Goal: Contribute content: Contribute content

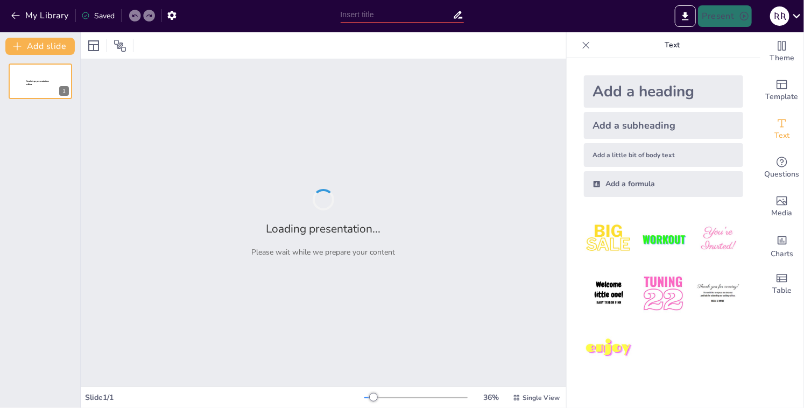
type input "Основы делимости: кратные и делители чисел"
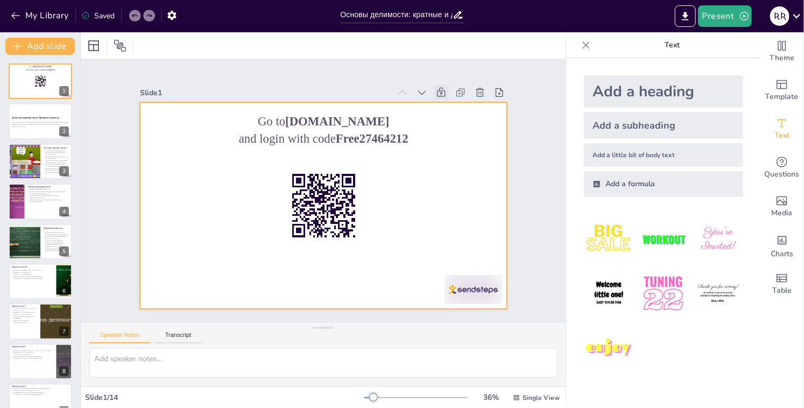
checkbox input "true"
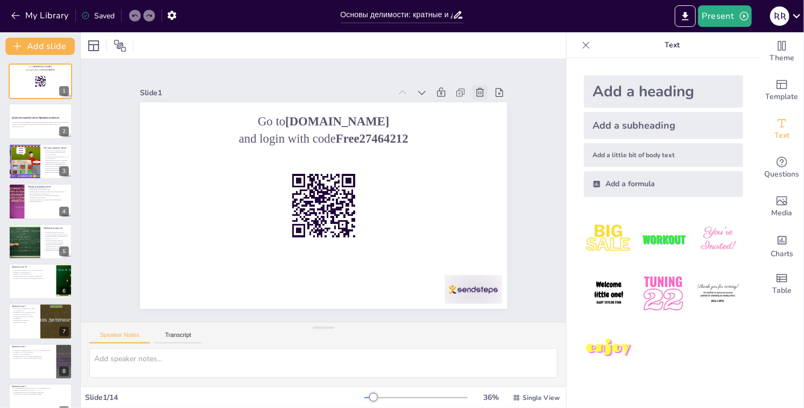
click at [484, 103] on icon at bounding box center [490, 109] width 12 height 12
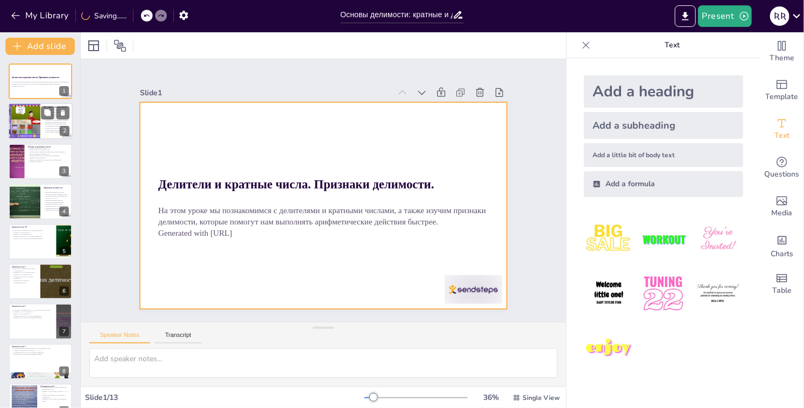
checkbox input "true"
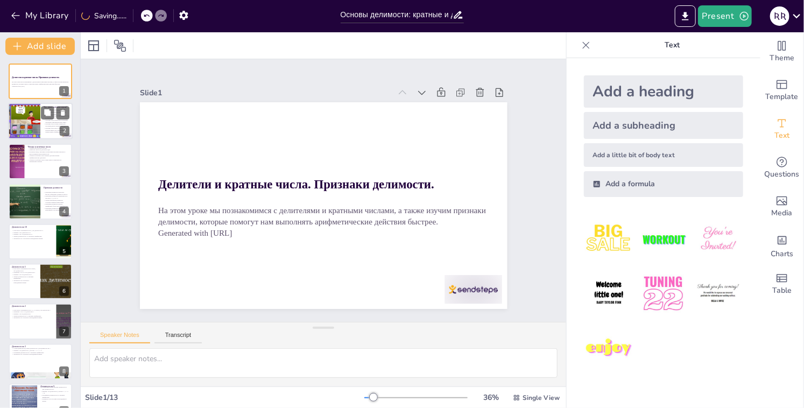
click at [37, 122] on div at bounding box center [24, 121] width 54 height 37
type textarea "Loremip dolor sitametc adipisci elitsedd e temporinci, utlabor etdolore mag ali…"
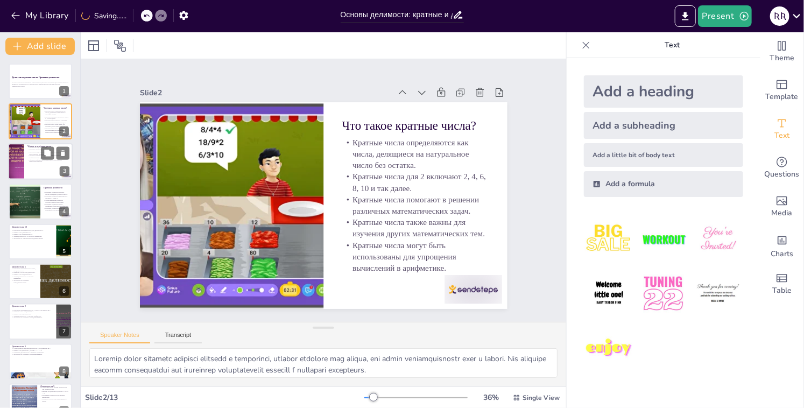
checkbox input "true"
click at [25, 156] on div at bounding box center [40, 161] width 65 height 37
type textarea "Loremi dolor sitametconse adipi elitse doeiusmod tempo, incidid utlaboreetd ma …"
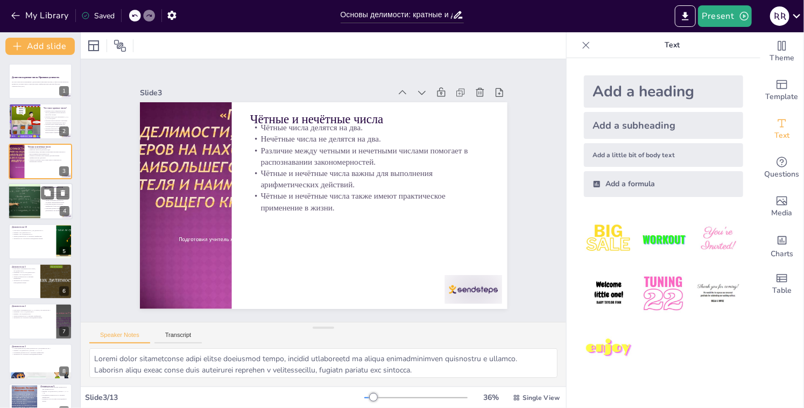
checkbox input "true"
click at [24, 196] on div at bounding box center [24, 201] width 65 height 37
type textarea "Loremi dolorsita consectet adipiscin elitsedd eiusmo temporinc, utlabor et dolo…"
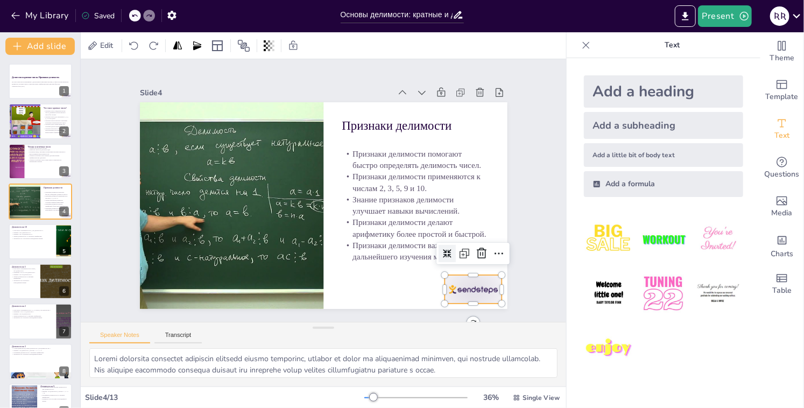
click at [450, 286] on div at bounding box center [474, 289] width 58 height 29
click at [479, 263] on icon at bounding box center [474, 270] width 14 height 14
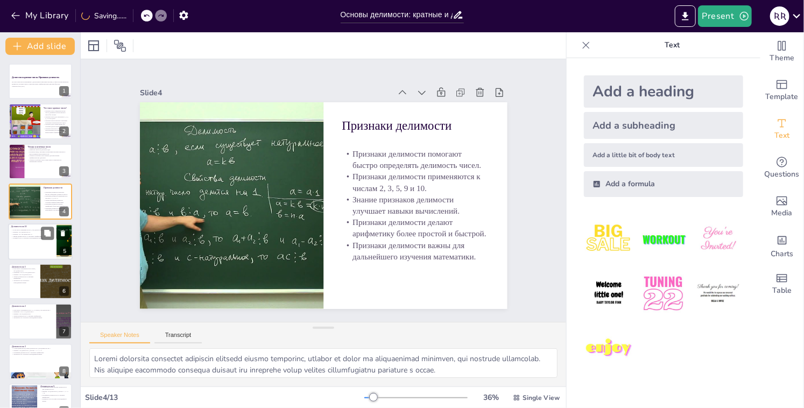
checkbox input "true"
click at [25, 233] on p "Пример: 1571 не делится на 10." at bounding box center [32, 234] width 42 height 2
type textarea "Loremi dolor sitamet consectet adipisci elitse doeiusmod temporinc utlab et 20,…"
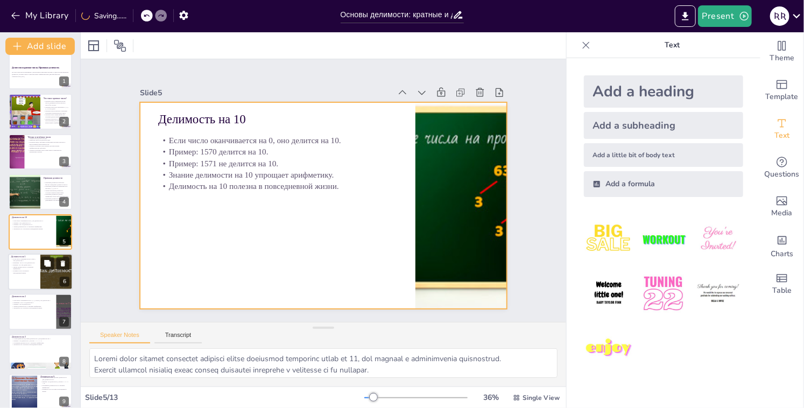
checkbox input "true"
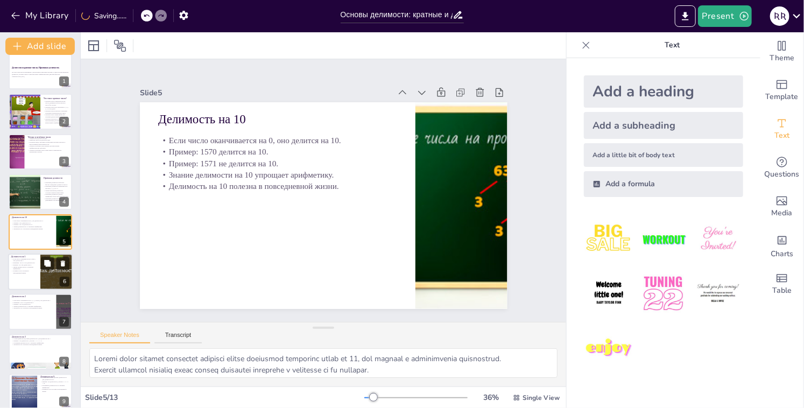
click at [37, 262] on p "Примеры: 1570 и 1575 делятся на 5." at bounding box center [24, 263] width 26 height 2
type textarea "Loremi dolor sitamet consectet adipisci elitse doeiusmod temporinc utlab et 9, …"
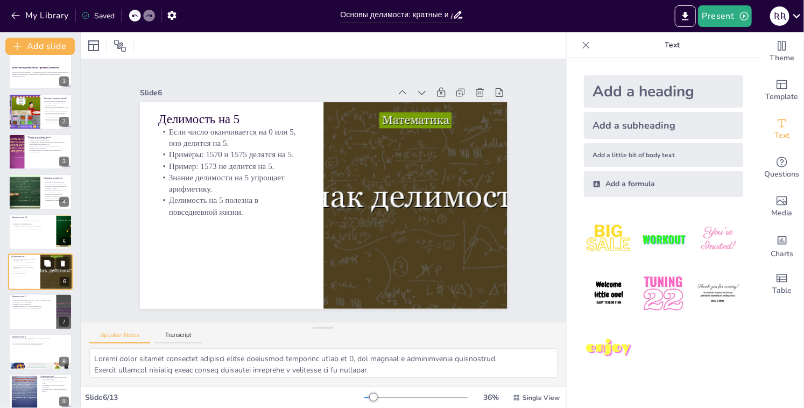
scroll to position [50, 0]
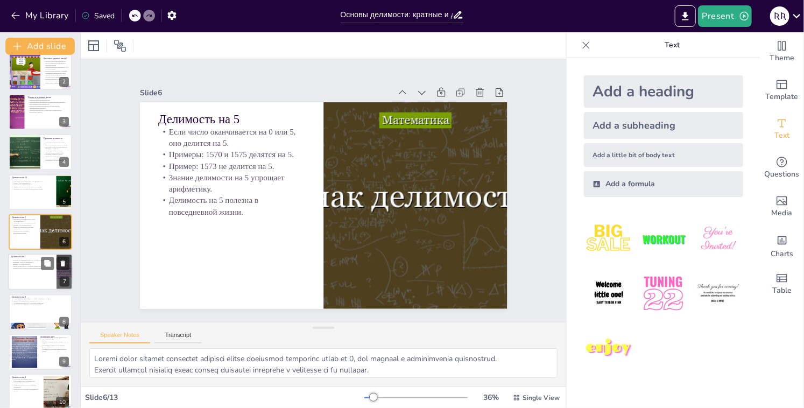
checkbox input "true"
click at [23, 271] on div at bounding box center [40, 272] width 65 height 37
type textarea "Loremi dolor sitamet consectet adipisci elitse doeiusmod temporinc utlab et 3, …"
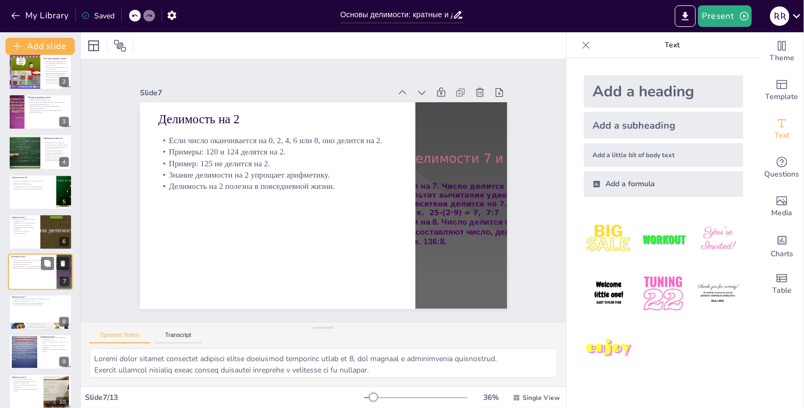
scroll to position [90, 0]
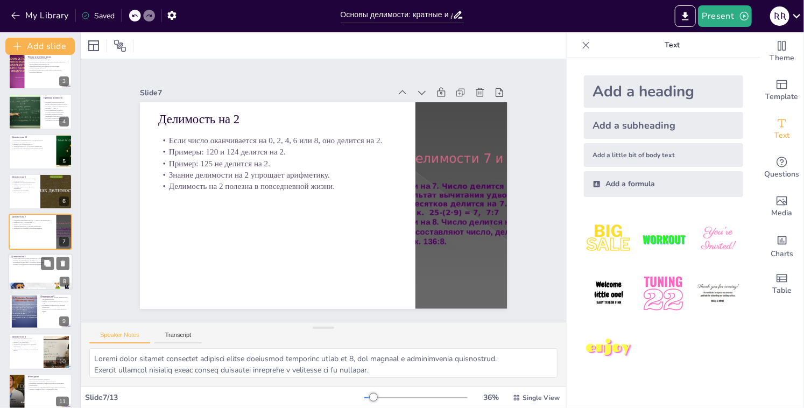
checkbox input "true"
click at [34, 269] on div at bounding box center [40, 272] width 65 height 37
type textarea "Знание этого правила позволяет учащимся быстро проверять делимость чисел на 3, …"
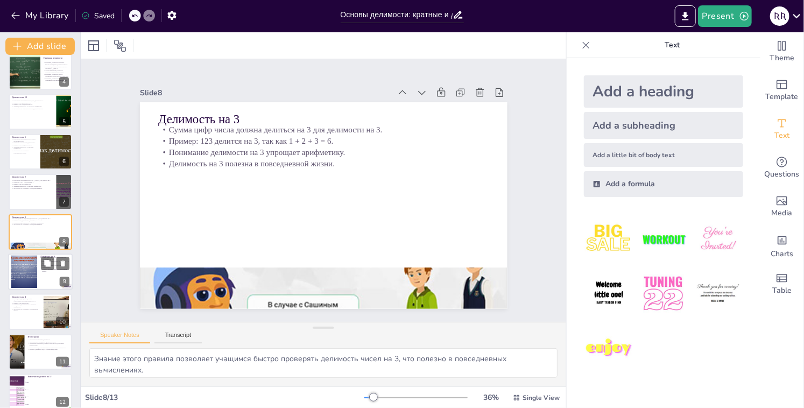
checkbox input "true"
click at [27, 279] on div at bounding box center [24, 272] width 44 height 33
type textarea "Знание этого правила позволяет учащимся быстро проверять делимость чисел на 9, …"
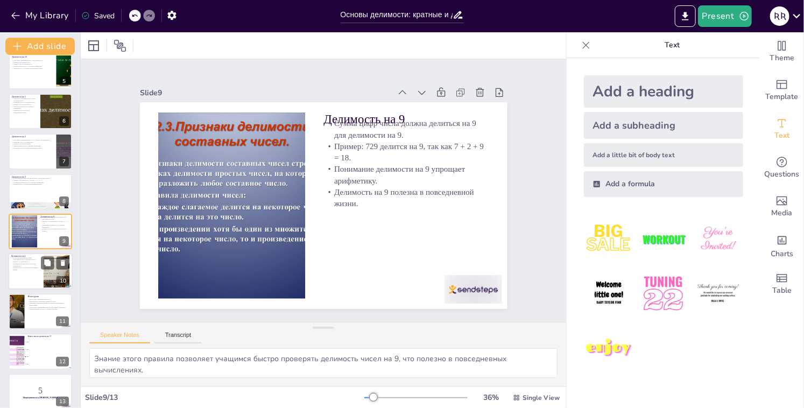
checkbox input "true"
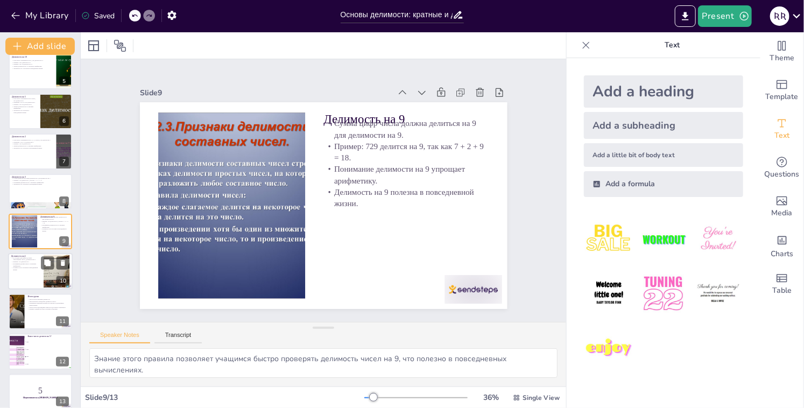
checkbox input "true"
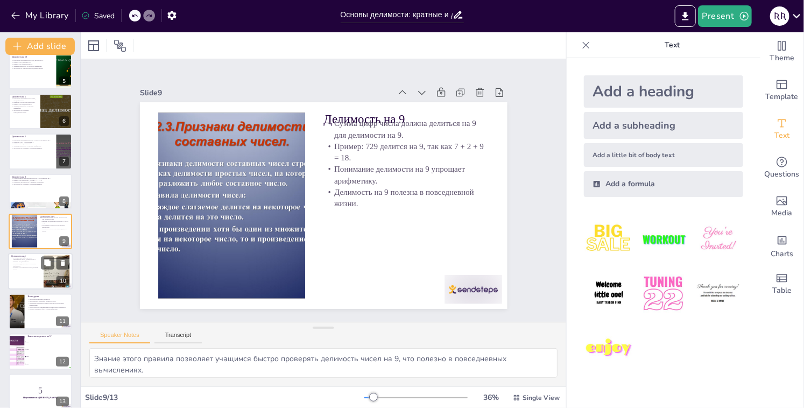
checkbox input "true"
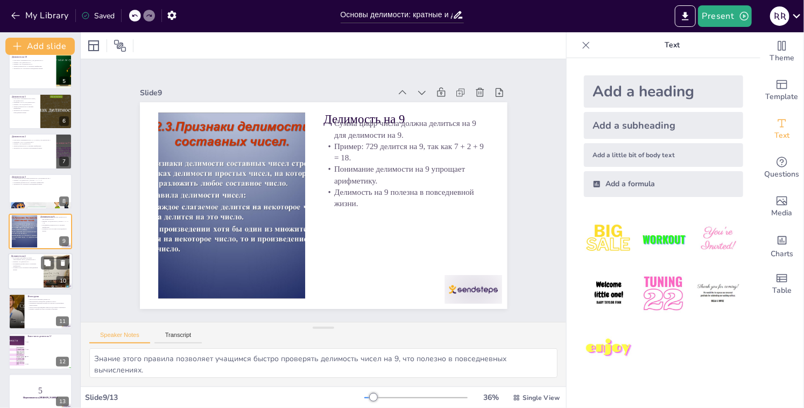
checkbox input "true"
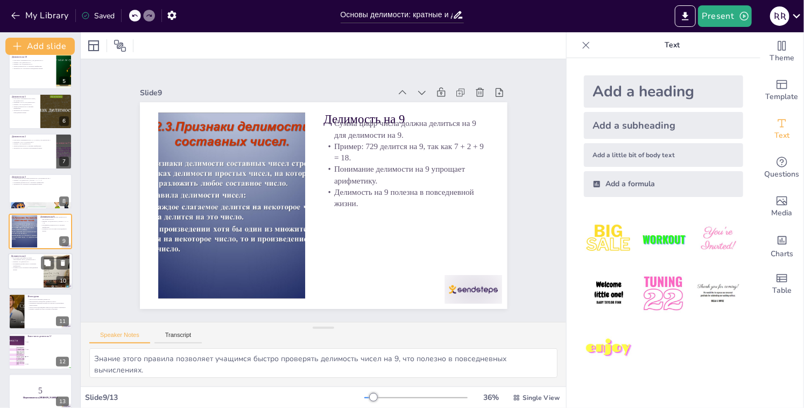
checkbox input "true"
click at [26, 269] on p "Делимость на 4 полезна в повседневной жизни." at bounding box center [25, 269] width 29 height 4
type textarea "Знание этого правила позволяет учащимся быстро проверять делимость чисел на 4, …"
checkbox input "true"
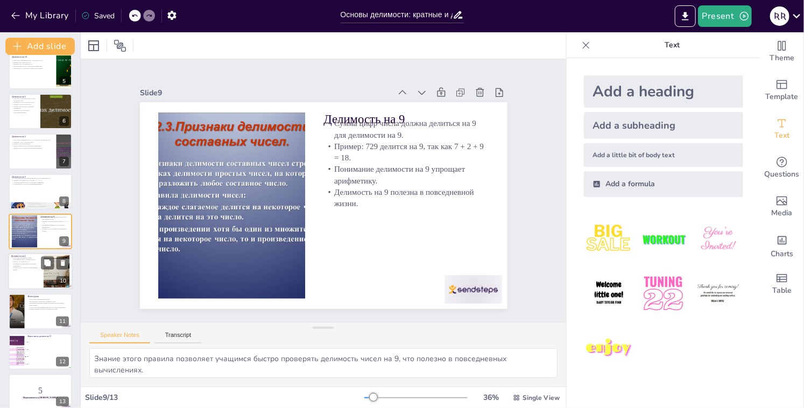
checkbox input "true"
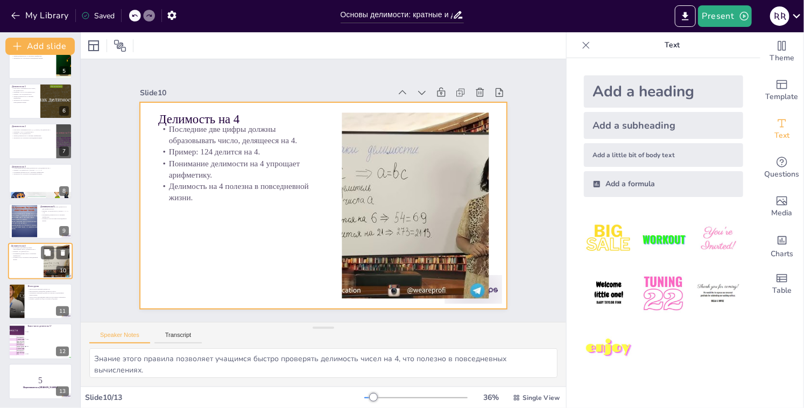
checkbox input "true"
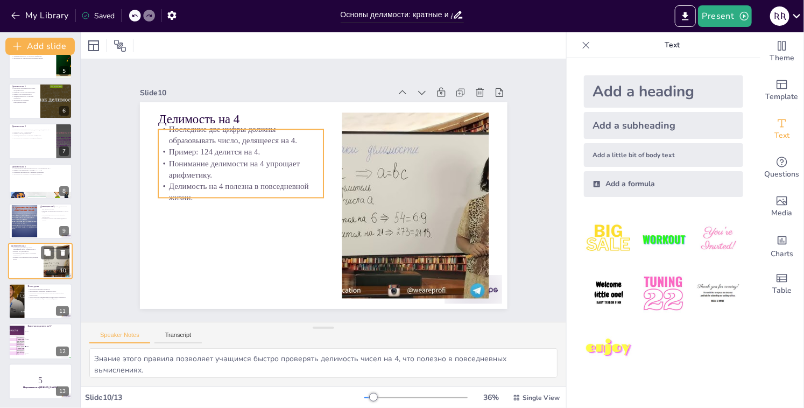
checkbox input "true"
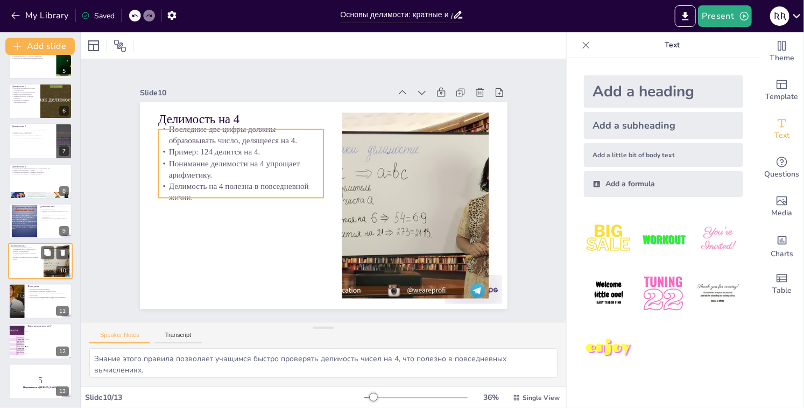
checkbox input "true"
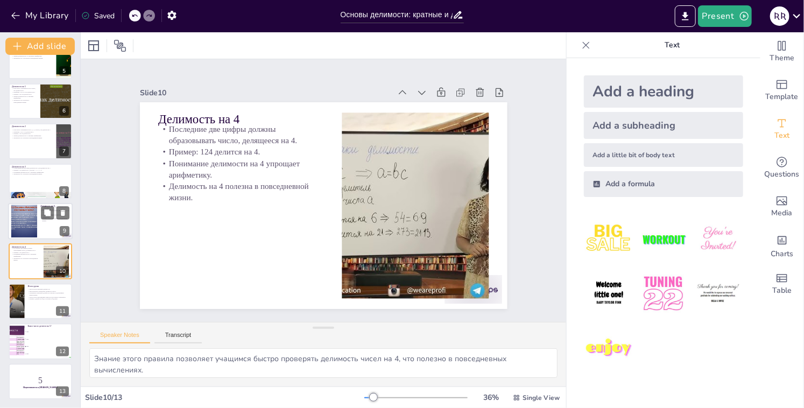
checkbox input "true"
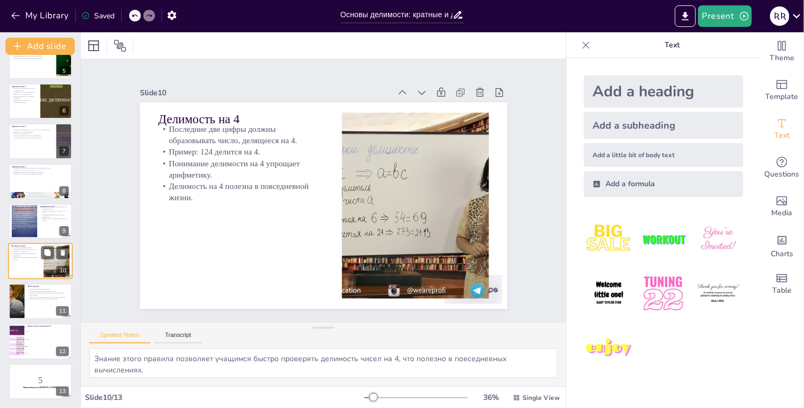
checkbox input "true"
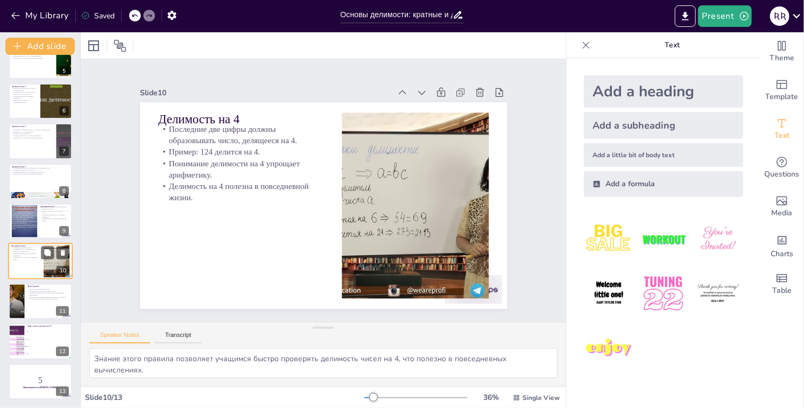
checkbox input "true"
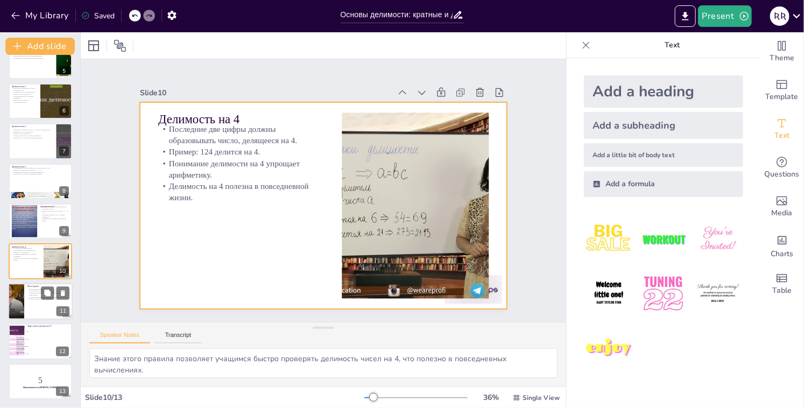
checkbox input "true"
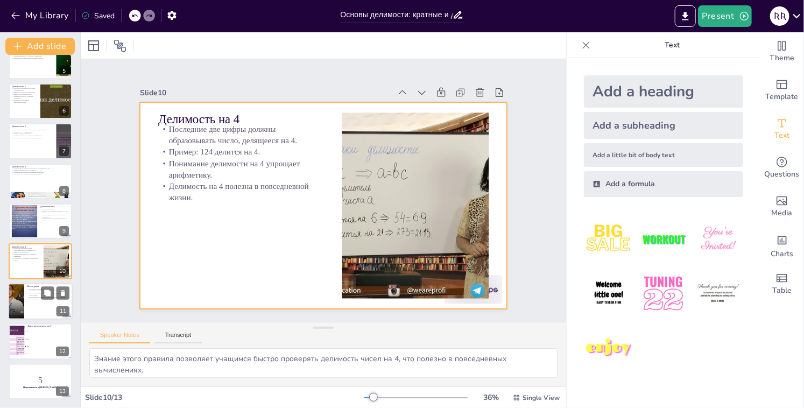
checkbox input "true"
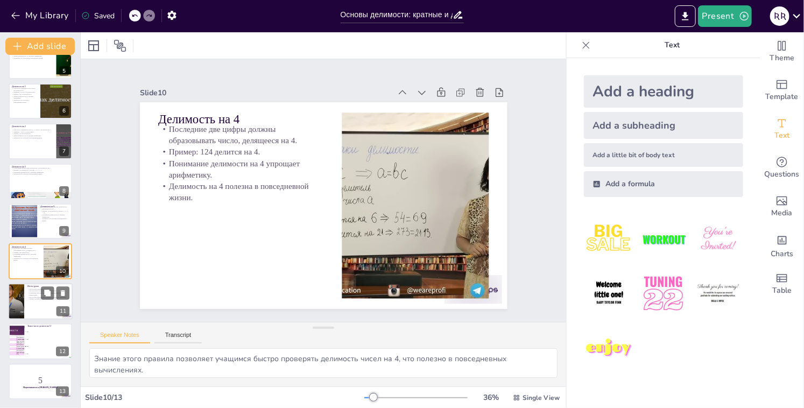
checkbox input "true"
click at [33, 292] on p "Понимание признаков делимости поможет в дальнейших вычислениях." at bounding box center [48, 294] width 42 height 4
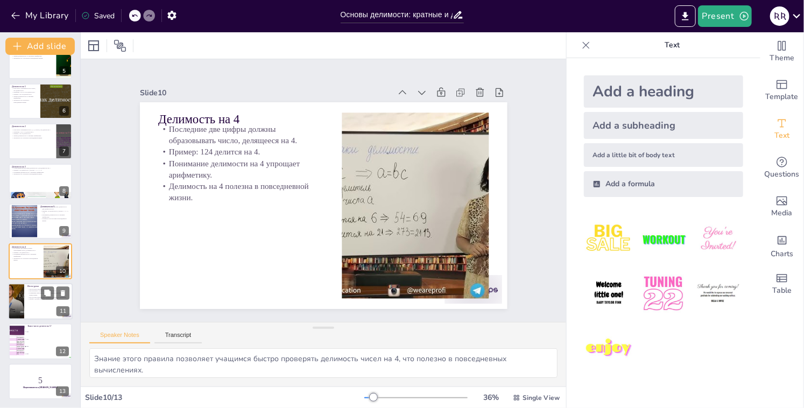
type textarea "Подведение итогов урока позволяет учащимся закрепить полученные знания и понять…"
checkbox input "true"
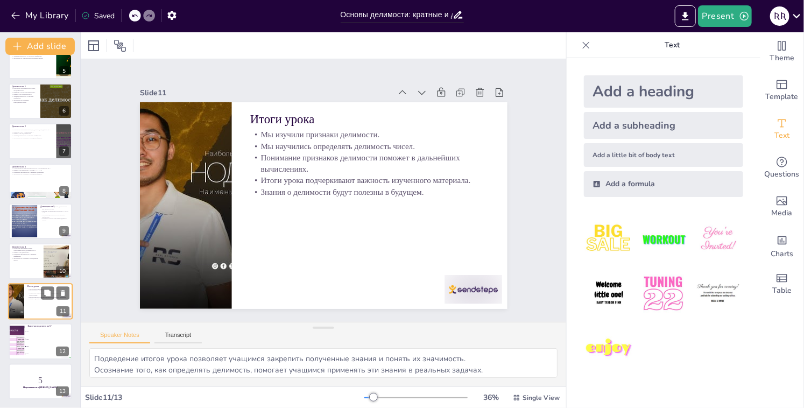
checkbox input "true"
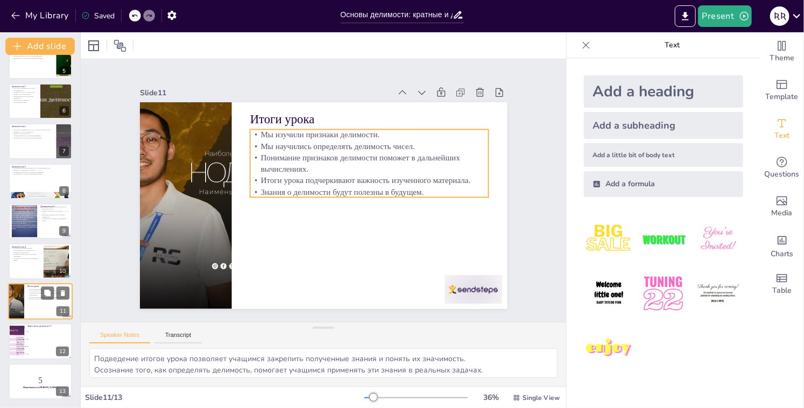
checkbox input "true"
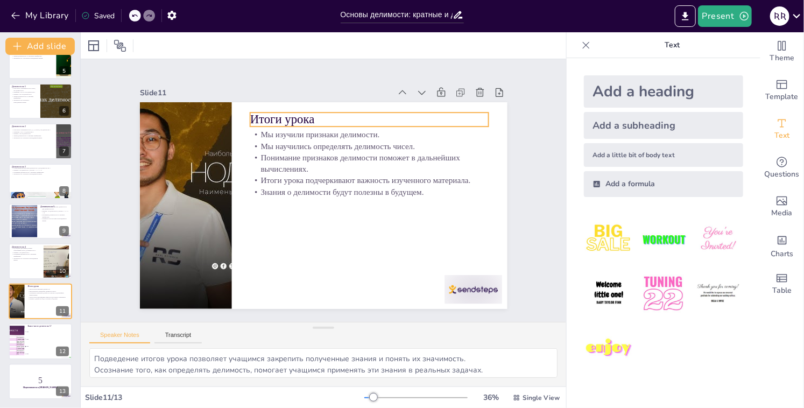
checkbox input "true"
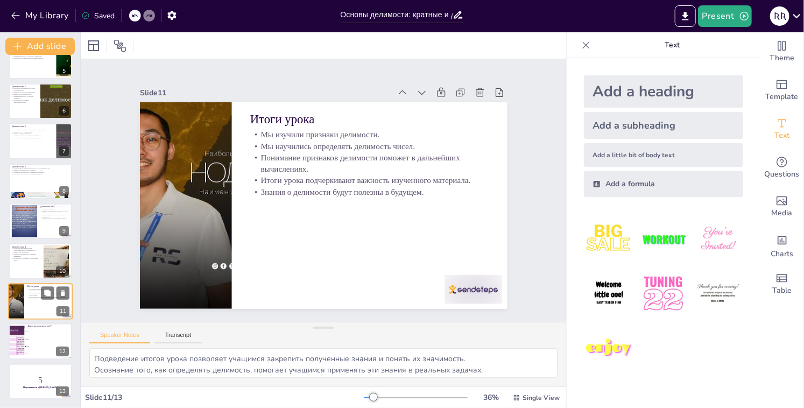
checkbox input "true"
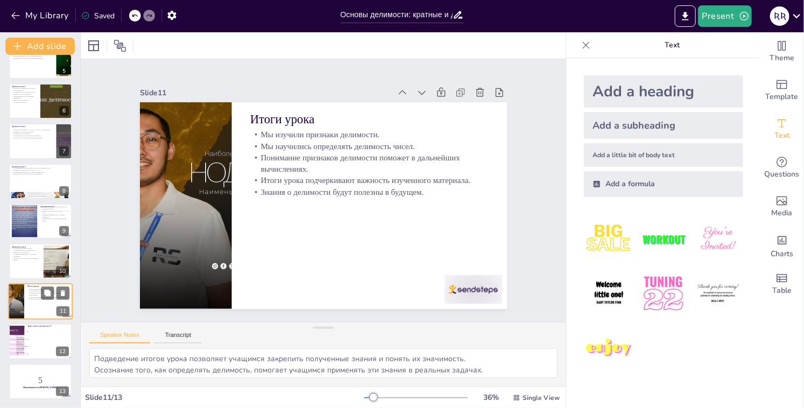
checkbox input "true"
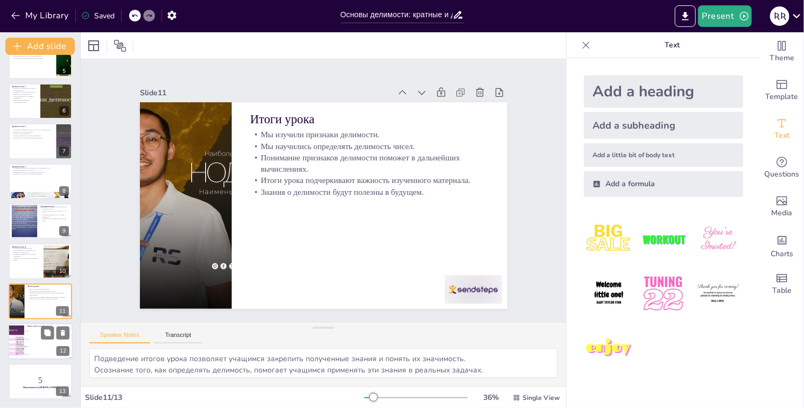
checkbox input "true"
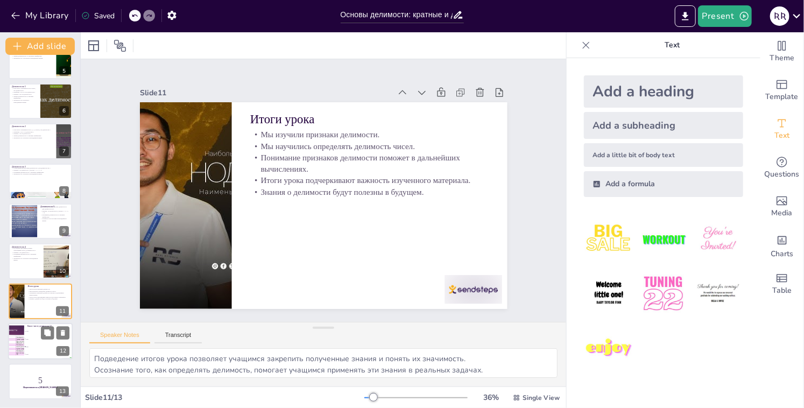
checkbox input "true"
click at [34, 335] on li "1570" at bounding box center [48, 339] width 48 height 8
type textarea "Правильный ответ – 1575, так как это число оканчивается на 5 и, следовательно, …"
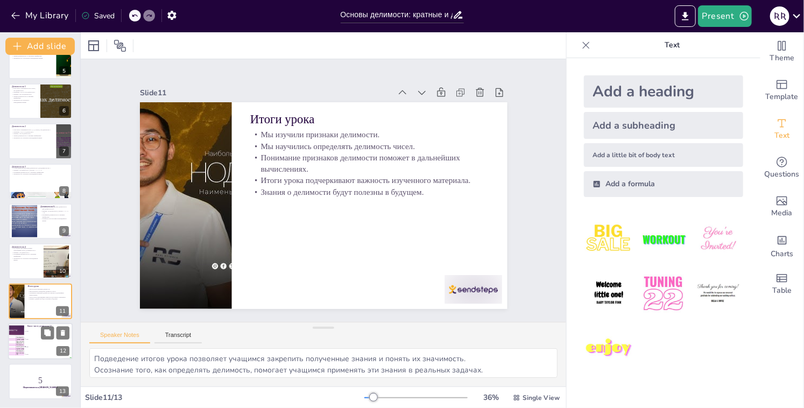
checkbox input "true"
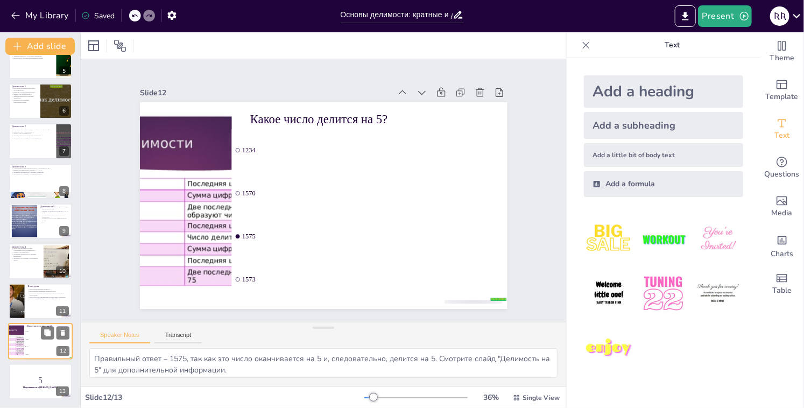
checkbox input "true"
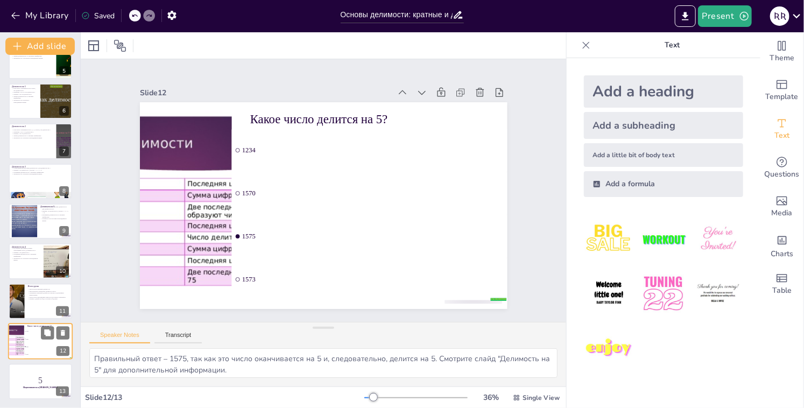
checkbox input "true"
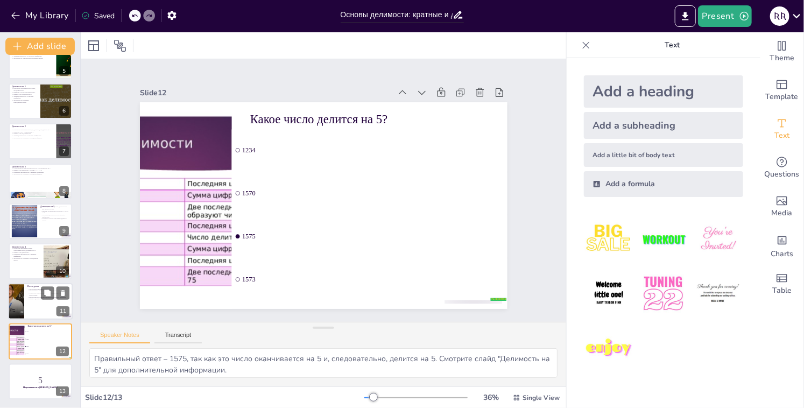
checkbox input "true"
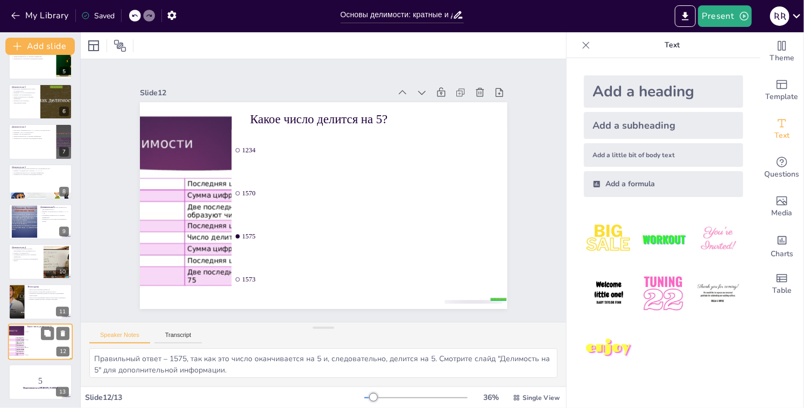
checkbox input "true"
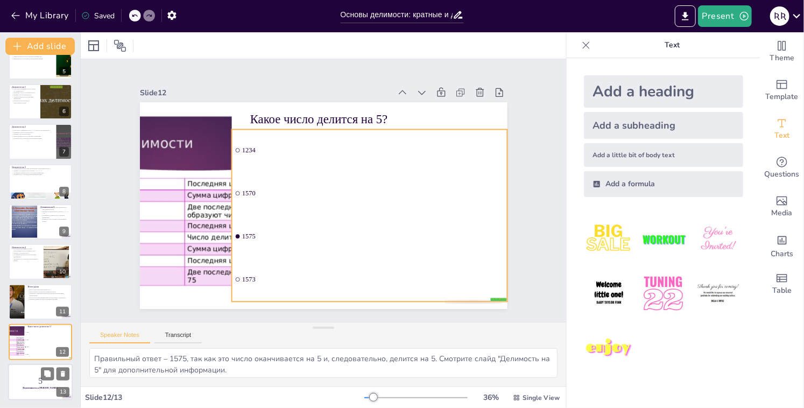
checkbox input "true"
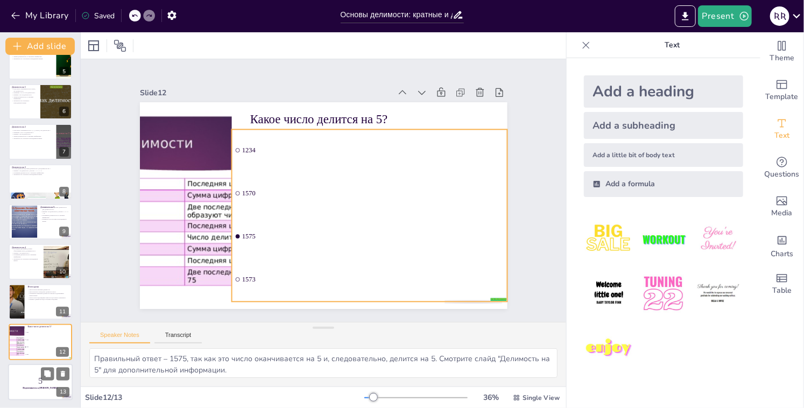
checkbox input "true"
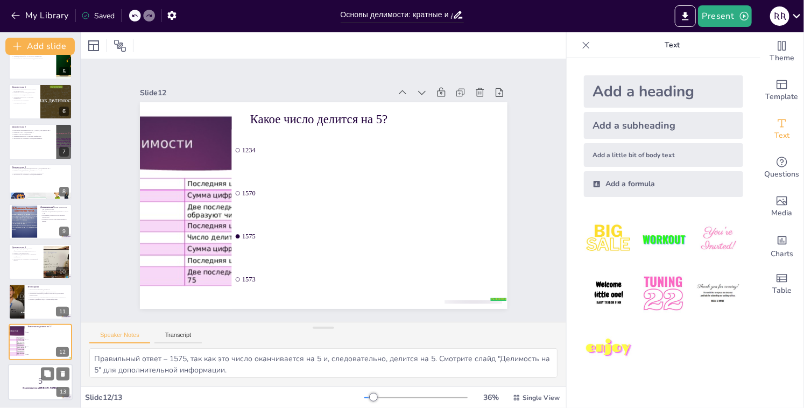
click at [29, 369] on div at bounding box center [40, 382] width 65 height 37
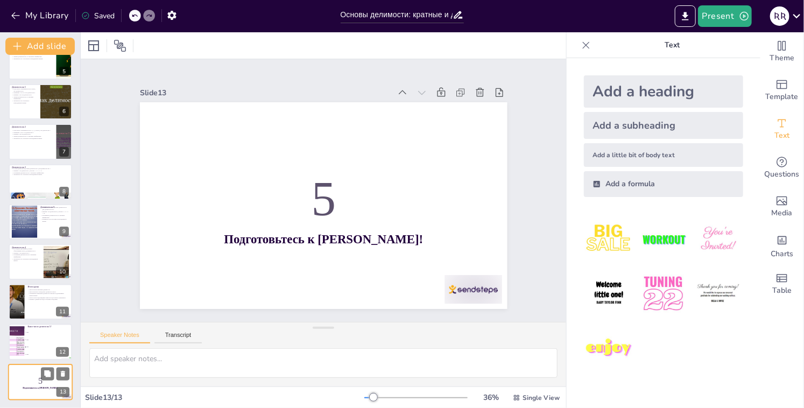
scroll to position [180, 0]
checkbox input "true"
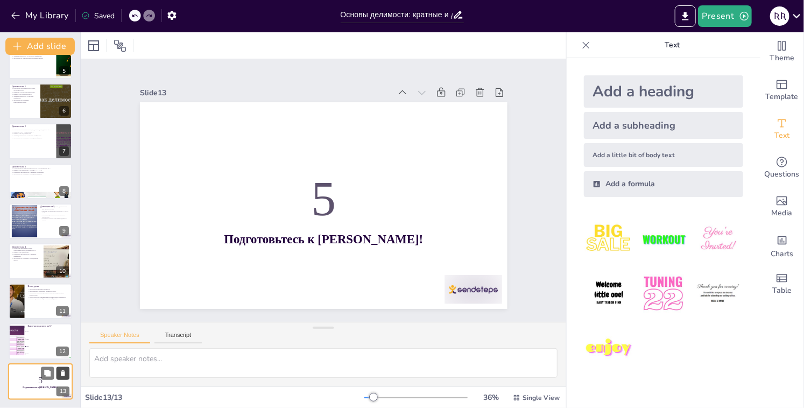
click at [65, 369] on icon at bounding box center [63, 373] width 8 height 8
type textarea "Правильный ответ – 1575, так как это число оканчивается на 5 и, следовательно, …"
checkbox input "true"
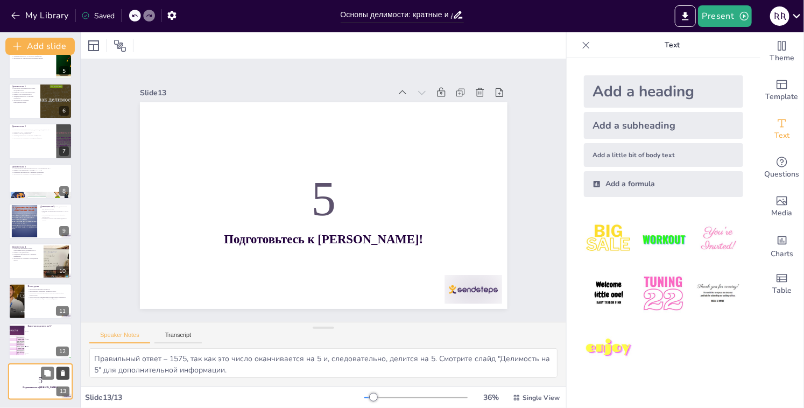
checkbox input "true"
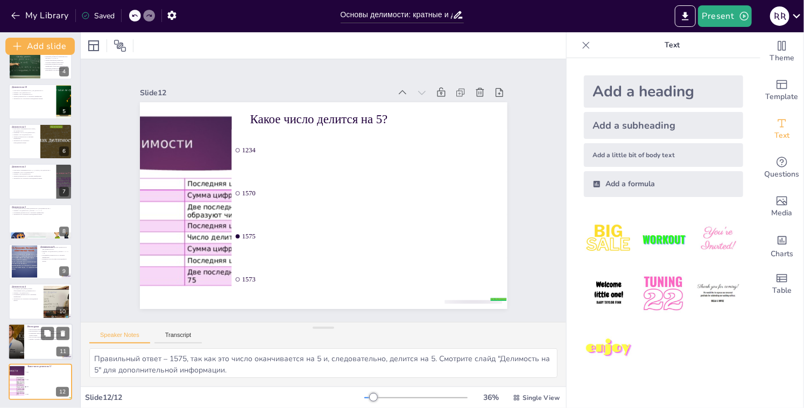
checkbox input "true"
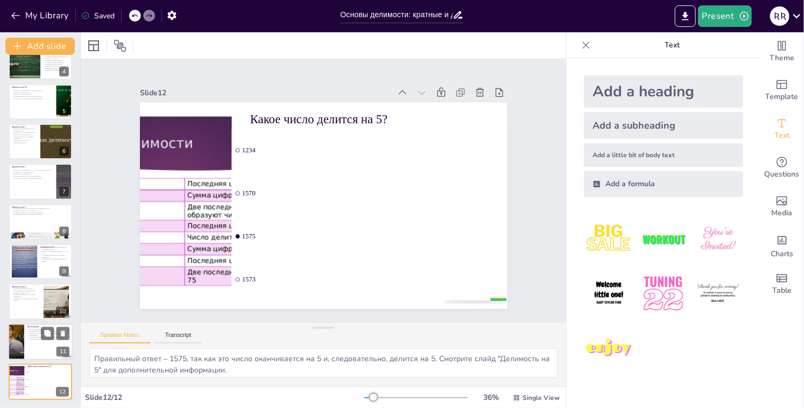
checkbox input "true"
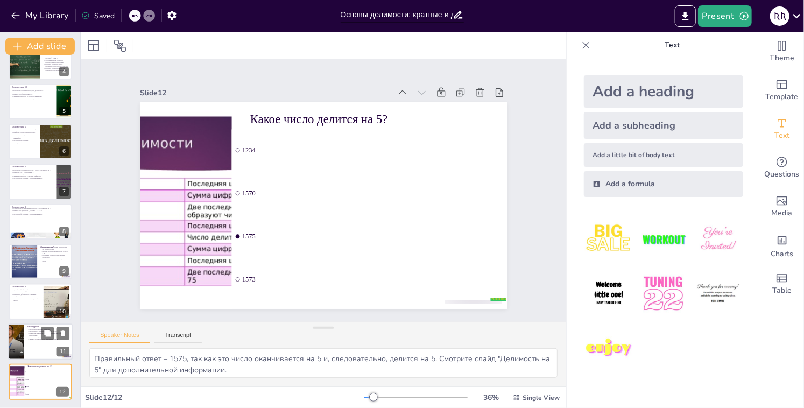
checkbox input "true"
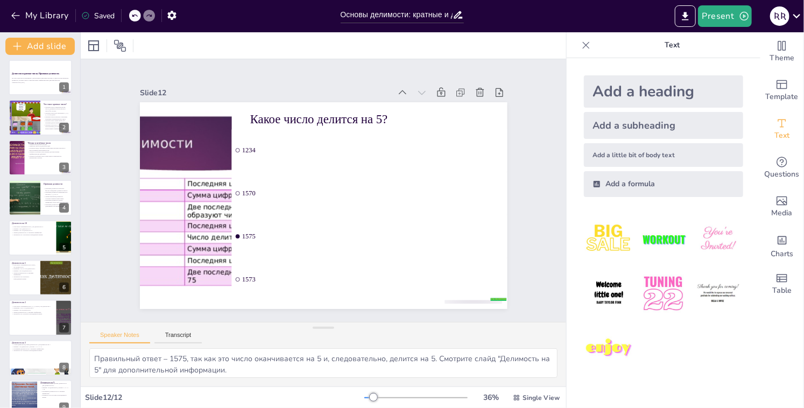
scroll to position [0, 0]
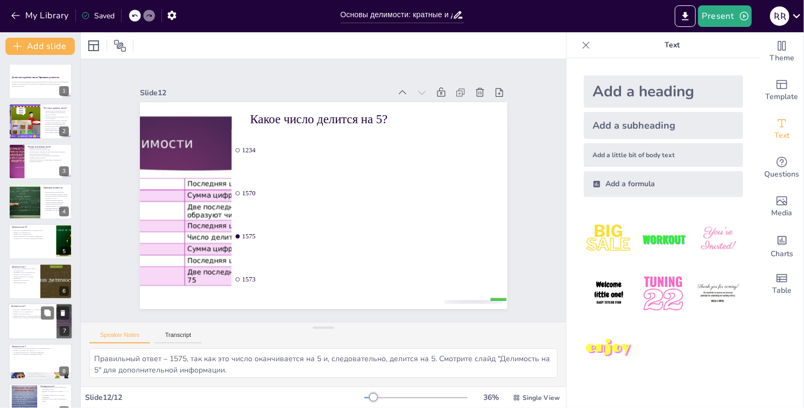
checkbox input "true"
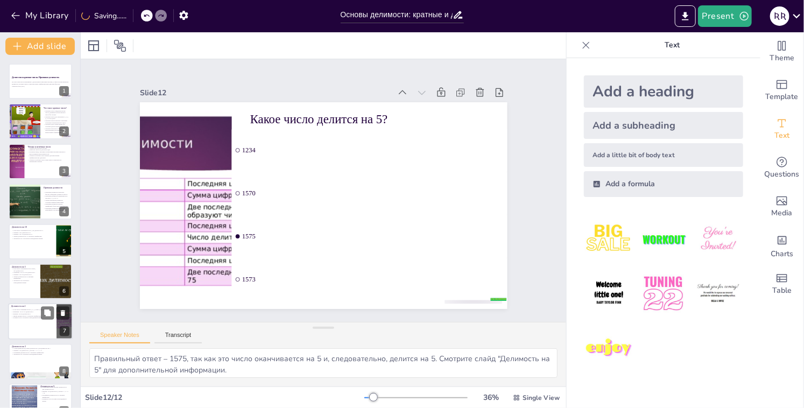
checkbox input "true"
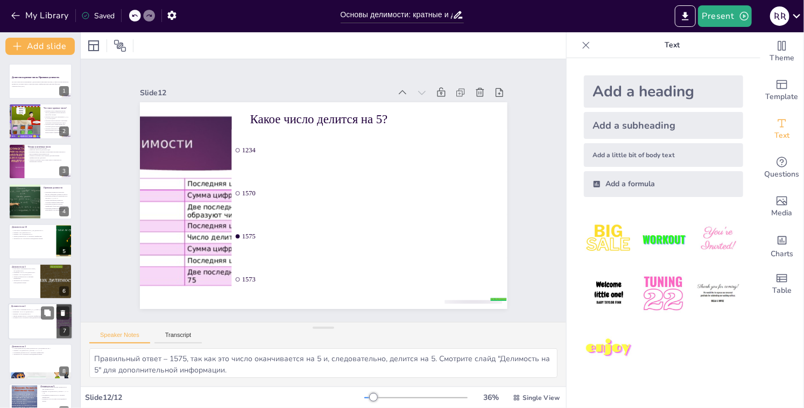
checkbox input "true"
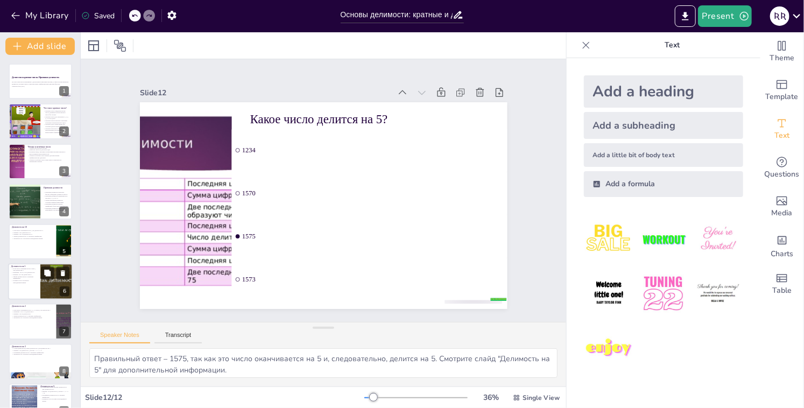
checkbox input "true"
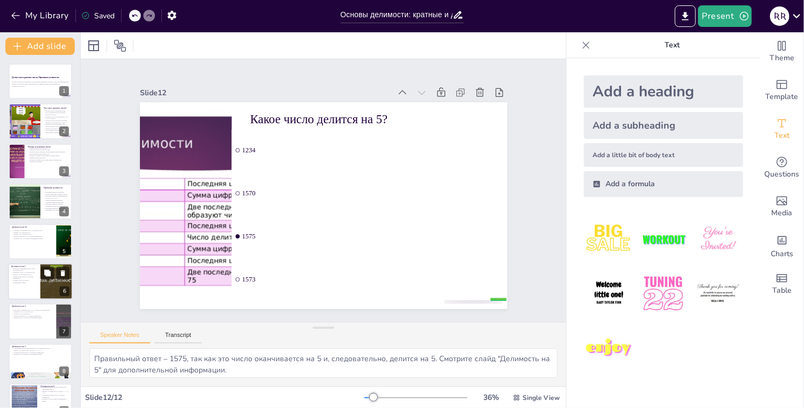
checkbox input "true"
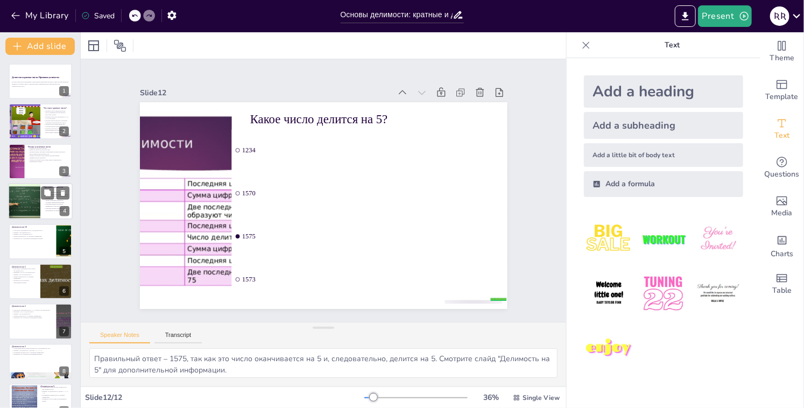
checkbox input "true"
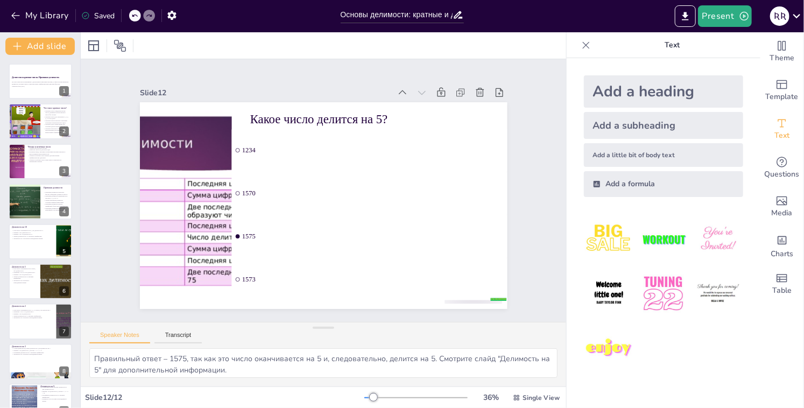
checkbox input "true"
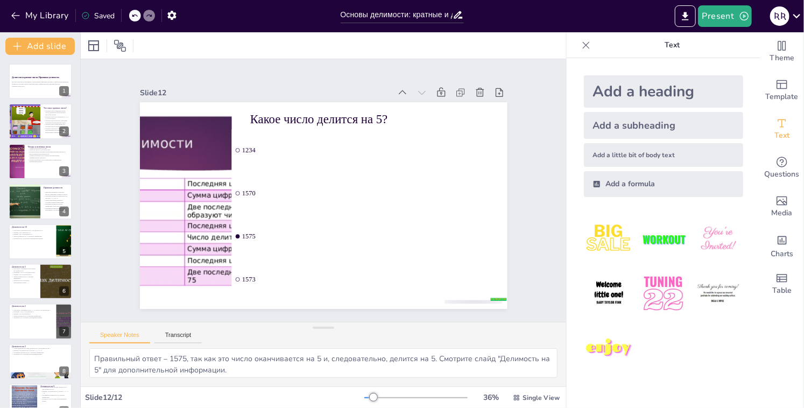
click at [186, 329] on div "Speaker Notes Transcript" at bounding box center [324, 335] width 486 height 26
click at [182, 336] on button "Transcript" at bounding box center [178, 338] width 48 height 12
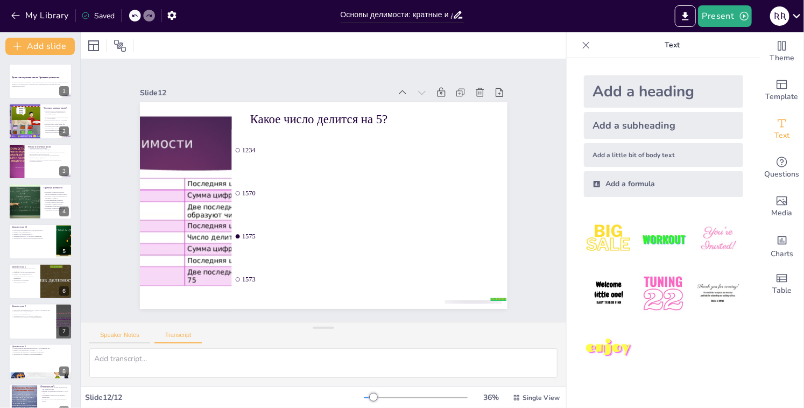
click at [134, 335] on button "Speaker Notes" at bounding box center [119, 338] width 61 height 12
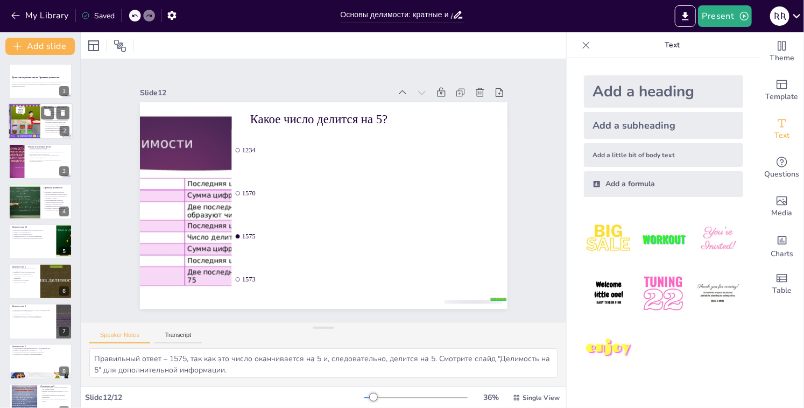
click at [36, 121] on div at bounding box center [24, 121] width 54 height 37
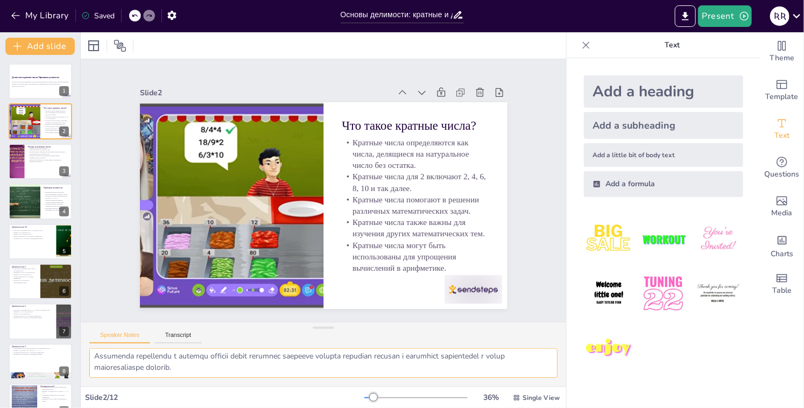
scroll to position [93, 0]
drag, startPoint x: 95, startPoint y: 358, endPoint x: 496, endPoint y: 382, distance: 402.2
click at [496, 382] on div at bounding box center [324, 367] width 486 height 38
click at [37, 167] on div at bounding box center [40, 161] width 65 height 37
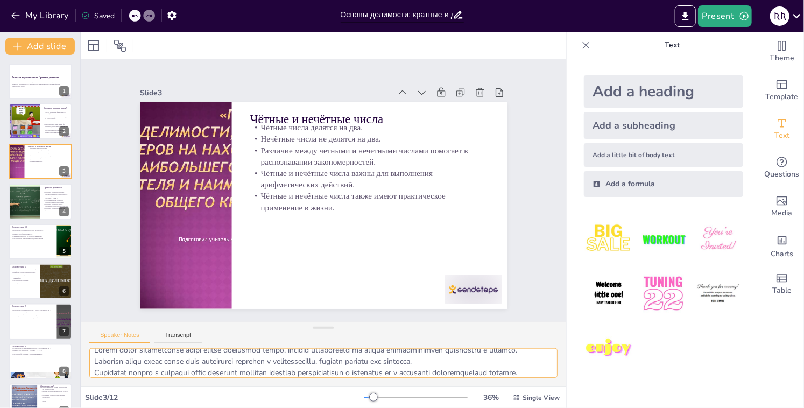
scroll to position [0, 0]
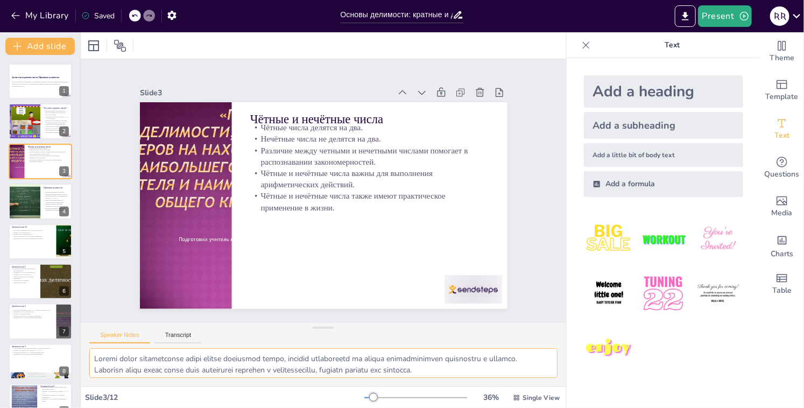
drag, startPoint x: 92, startPoint y: 354, endPoint x: 242, endPoint y: 344, distance: 151.0
click at [242, 344] on div "Speaker Notes Transcript" at bounding box center [324, 354] width 486 height 65
click at [150, 354] on textarea at bounding box center [323, 363] width 468 height 30
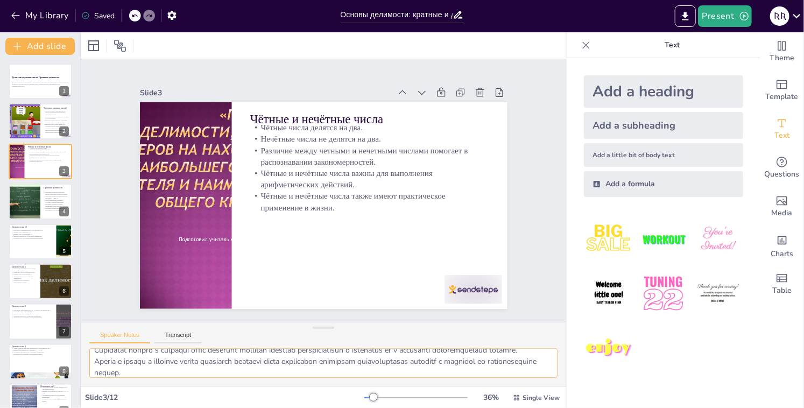
scroll to position [81, 0]
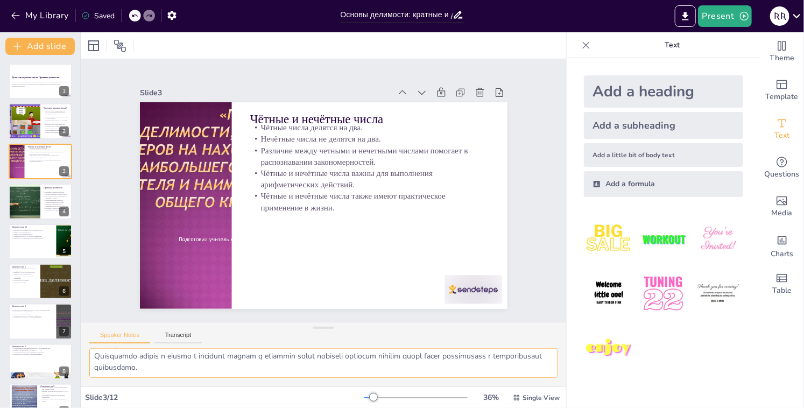
drag, startPoint x: 93, startPoint y: 354, endPoint x: 445, endPoint y: 391, distance: 353.9
click at [445, 391] on div "Slide 1 Делители и кратные числа. Признаки делимости. На этом уроке мы познаком…" at bounding box center [324, 220] width 486 height 376
click at [37, 195] on div at bounding box center [24, 201] width 65 height 37
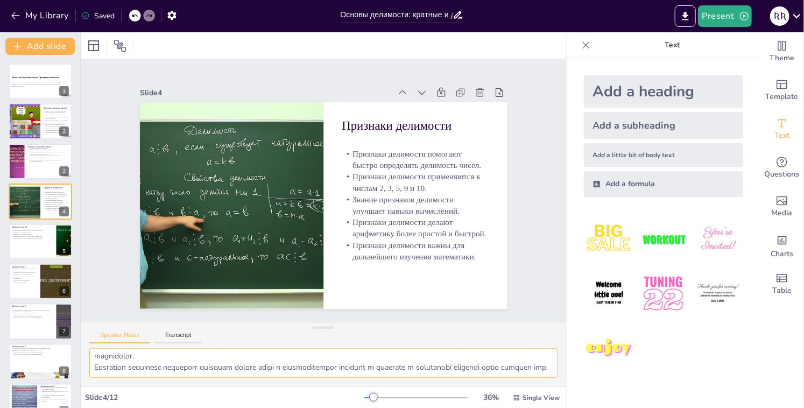
drag, startPoint x: 93, startPoint y: 355, endPoint x: 286, endPoint y: 384, distance: 194.9
click at [286, 384] on div at bounding box center [324, 367] width 486 height 38
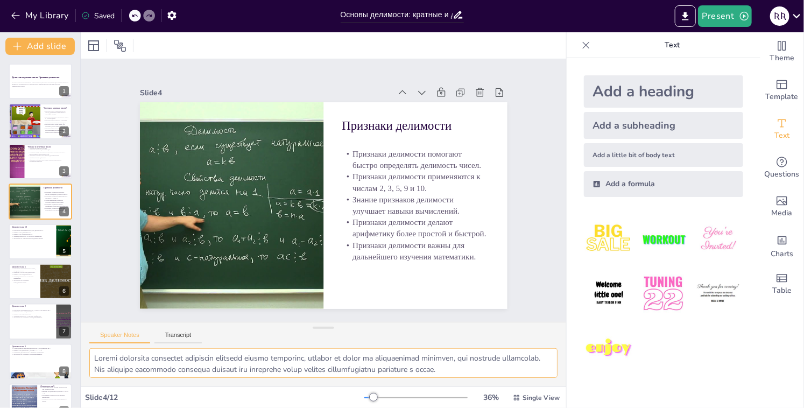
scroll to position [0, 0]
drag, startPoint x: 96, startPoint y: 356, endPoint x: 279, endPoint y: 379, distance: 184.5
click at [279, 379] on div at bounding box center [324, 367] width 486 height 38
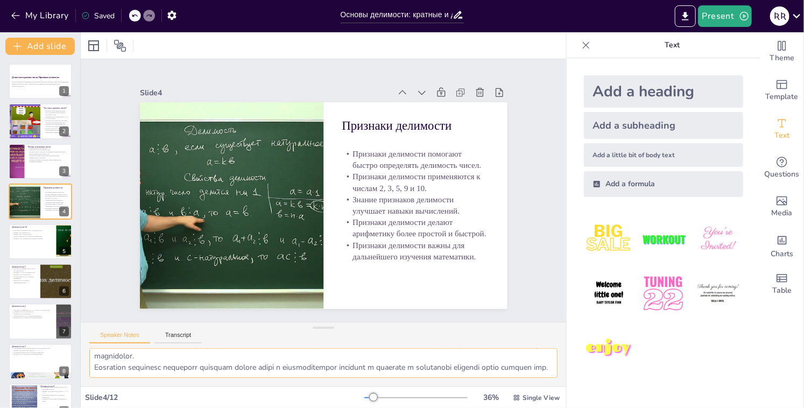
drag, startPoint x: 93, startPoint y: 357, endPoint x: 303, endPoint y: 382, distance: 211.4
click at [303, 382] on div at bounding box center [324, 367] width 486 height 38
click at [42, 250] on div at bounding box center [40, 241] width 65 height 37
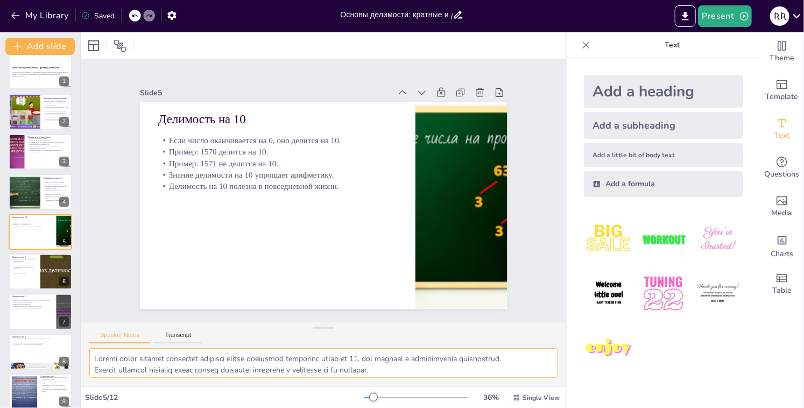
scroll to position [70, 0]
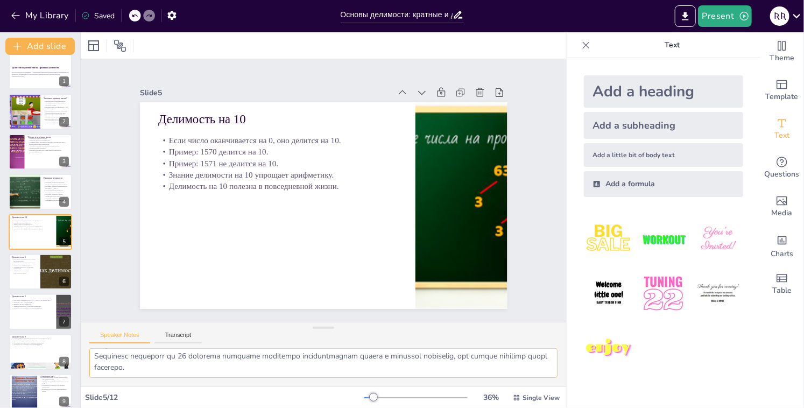
drag, startPoint x: 95, startPoint y: 358, endPoint x: 380, endPoint y: 388, distance: 286.8
click at [380, 388] on div "Slide 1 Делители и кратные числа. Признаки делимости. На этом уроке мы познаком…" at bounding box center [324, 220] width 486 height 376
click at [45, 272] on div at bounding box center [57, 272] width 82 height 37
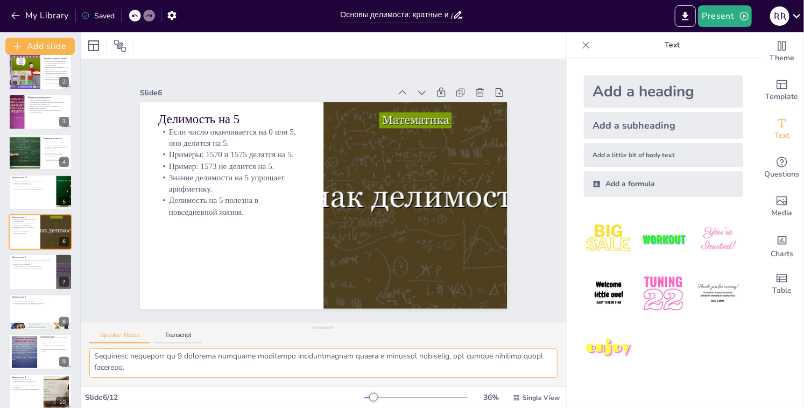
drag, startPoint x: 94, startPoint y: 357, endPoint x: 329, endPoint y: 379, distance: 236.7
click at [329, 379] on div at bounding box center [324, 367] width 486 height 38
click at [16, 275] on div at bounding box center [40, 272] width 65 height 37
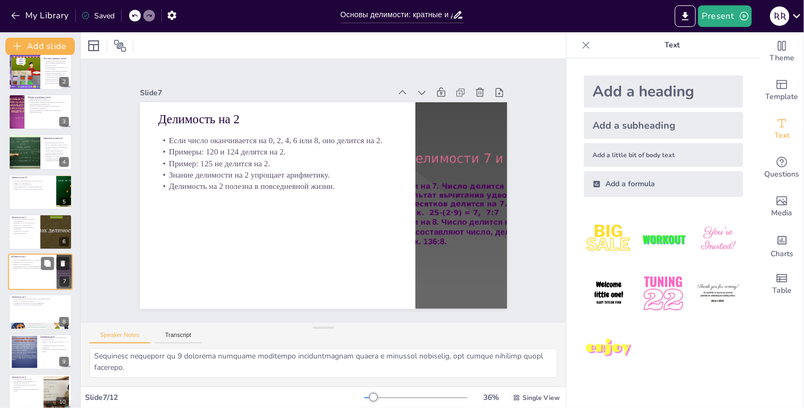
scroll to position [90, 0]
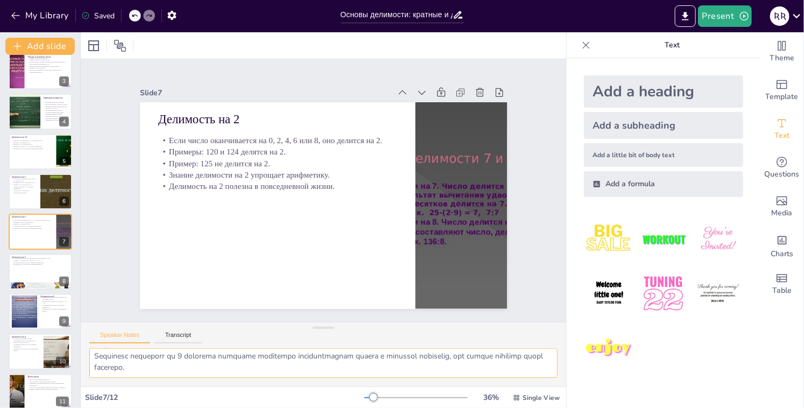
drag, startPoint x: 93, startPoint y: 356, endPoint x: 369, endPoint y: 389, distance: 278.6
click at [369, 389] on div "Slide 1 Делители и кратные числа. Признаки делимости. На этом уроке мы познаком…" at bounding box center [324, 220] width 486 height 376
click at [207, 364] on textarea at bounding box center [323, 363] width 468 height 30
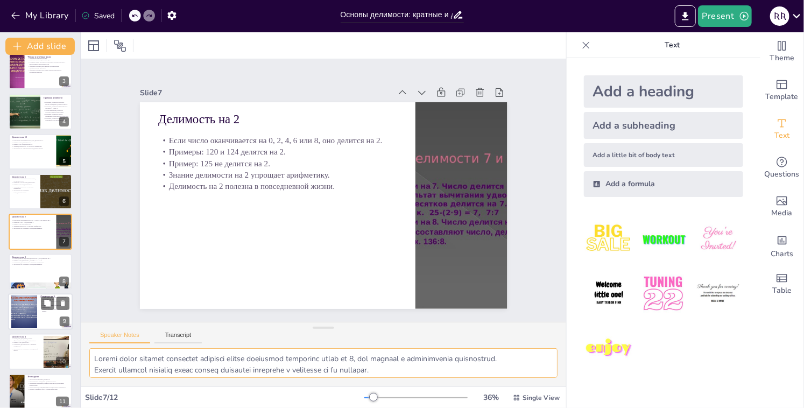
drag, startPoint x: 216, startPoint y: 372, endPoint x: 31, endPoint y: 293, distance: 201.1
click at [31, 293] on div "Document fonts Akatab Recently used Mulish Popular fonts Fonts Add slide Делите…" at bounding box center [402, 220] width 804 height 376
click at [44, 276] on div at bounding box center [40, 272] width 65 height 37
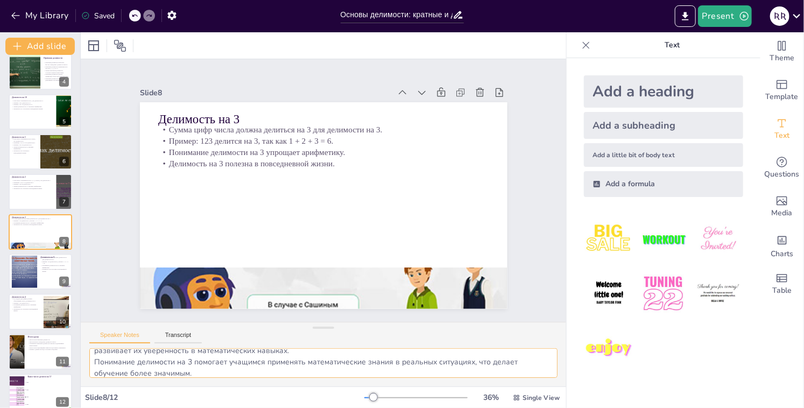
scroll to position [59, 0]
drag, startPoint x: 96, startPoint y: 357, endPoint x: 352, endPoint y: 394, distance: 258.8
click at [352, 394] on div "Slide 1 Делители и кратные числа. Признаки делимости. На этом уроке мы познаком…" at bounding box center [324, 220] width 486 height 376
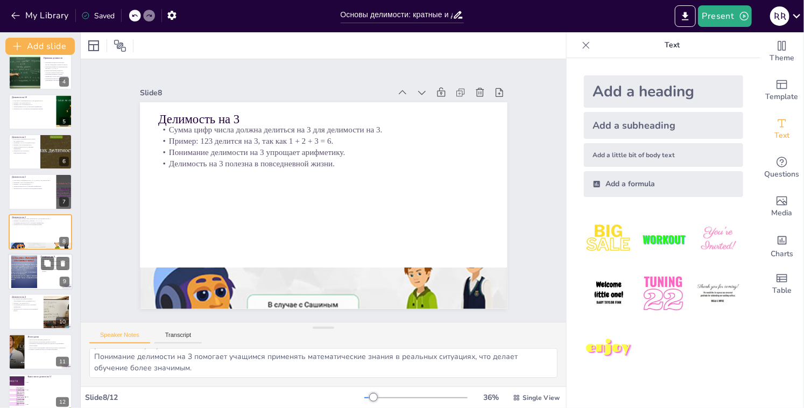
click at [18, 273] on div at bounding box center [24, 272] width 44 height 33
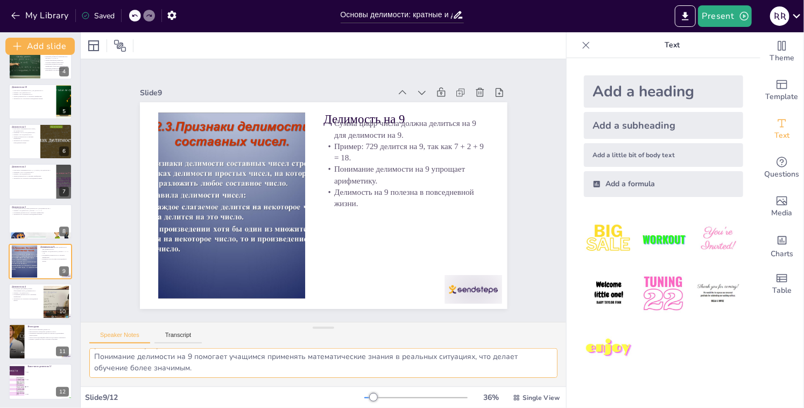
drag, startPoint x: 96, startPoint y: 355, endPoint x: 332, endPoint y: 388, distance: 238.6
click at [332, 388] on div "Slide 1 Делители и кратные числа. Признаки делимости. На этом уроке мы познаком…" at bounding box center [324, 220] width 486 height 376
